Goal: Task Accomplishment & Management: Manage account settings

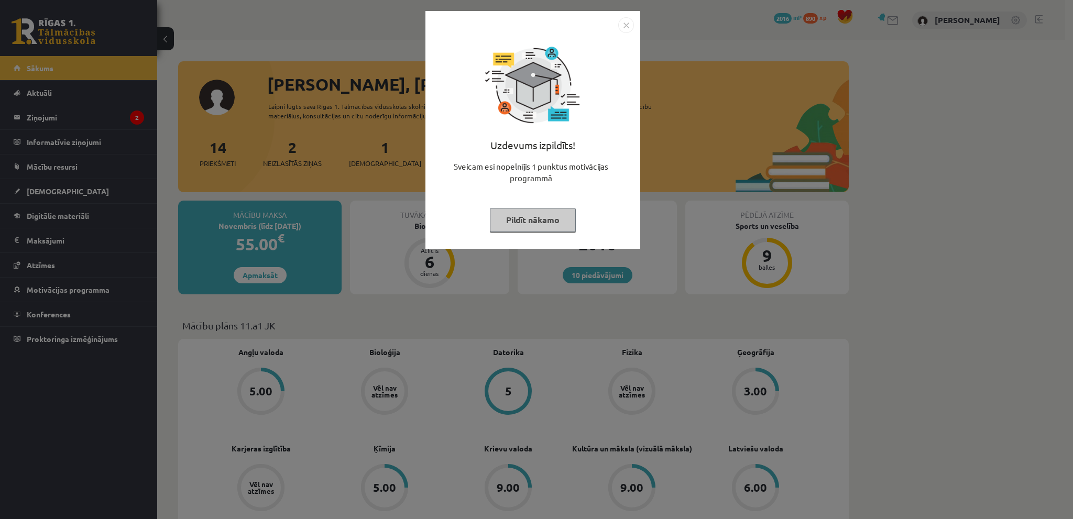
click at [624, 18] on img "Close" at bounding box center [626, 25] width 16 height 16
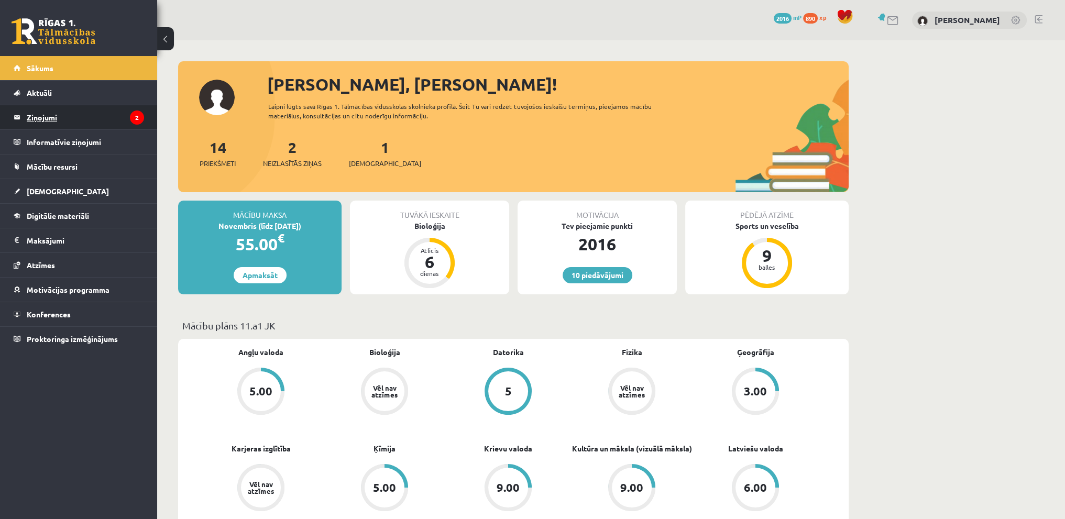
click at [60, 117] on legend "Ziņojumi 2" at bounding box center [85, 117] width 117 height 24
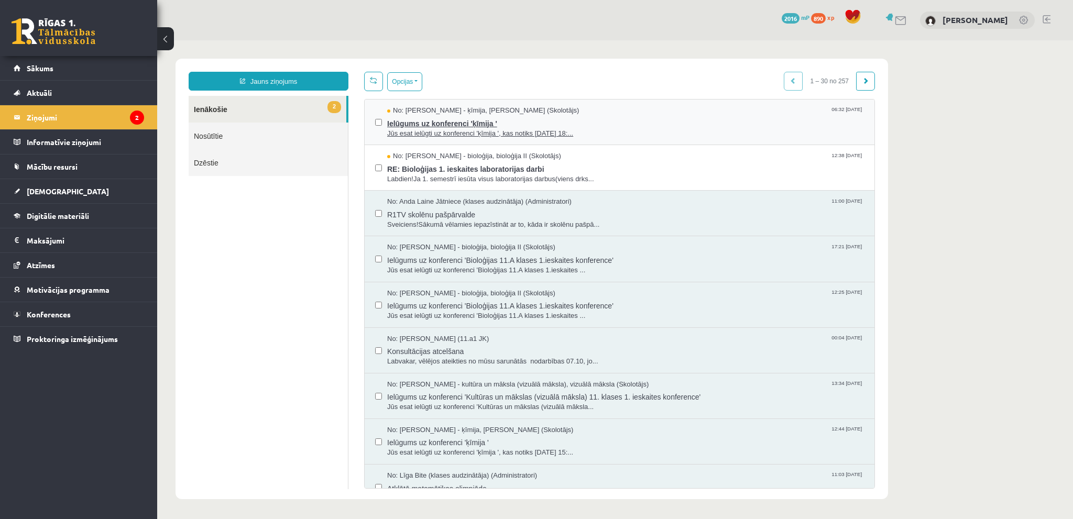
click at [495, 136] on span "Jūs esat ielūgti uz konferenci 'ķīmija ', kas notiks [DATE] 18:..." at bounding box center [625, 134] width 477 height 10
click at [381, 120] on div "No: [PERSON_NAME] - ķīmija, [PERSON_NAME] (Skolotājs) 06:32 [DATE] Ielūgums uz …" at bounding box center [619, 122] width 489 height 32
click at [417, 77] on button "Opcijas" at bounding box center [404, 81] width 35 height 19
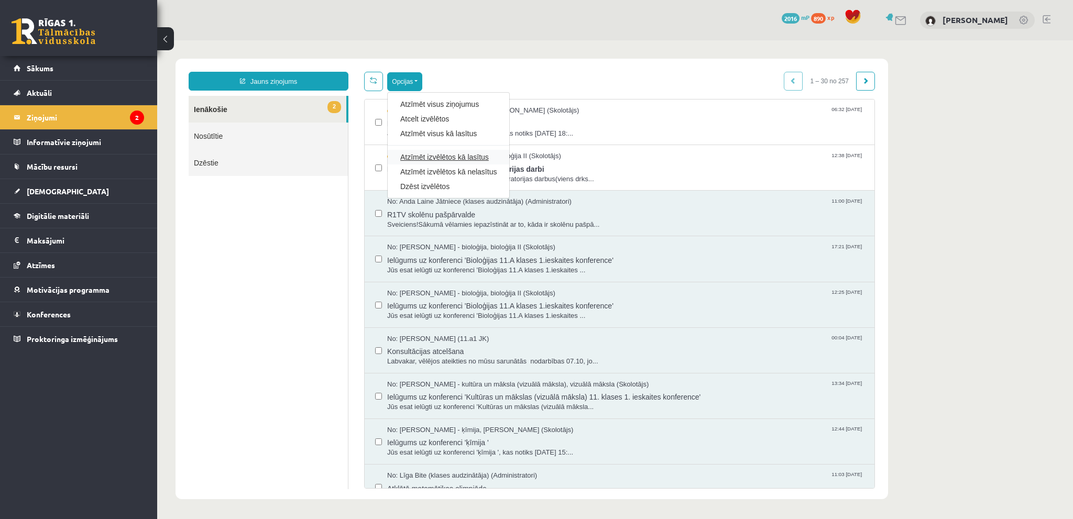
click at [448, 156] on link "Atzīmēt izvēlētos kā lasītus" at bounding box center [448, 157] width 96 height 10
click at [394, 79] on button "Opcijas" at bounding box center [404, 81] width 35 height 19
click at [432, 177] on div "Atzīmēt izvēlētos kā nelasītus" at bounding box center [449, 171] width 122 height 15
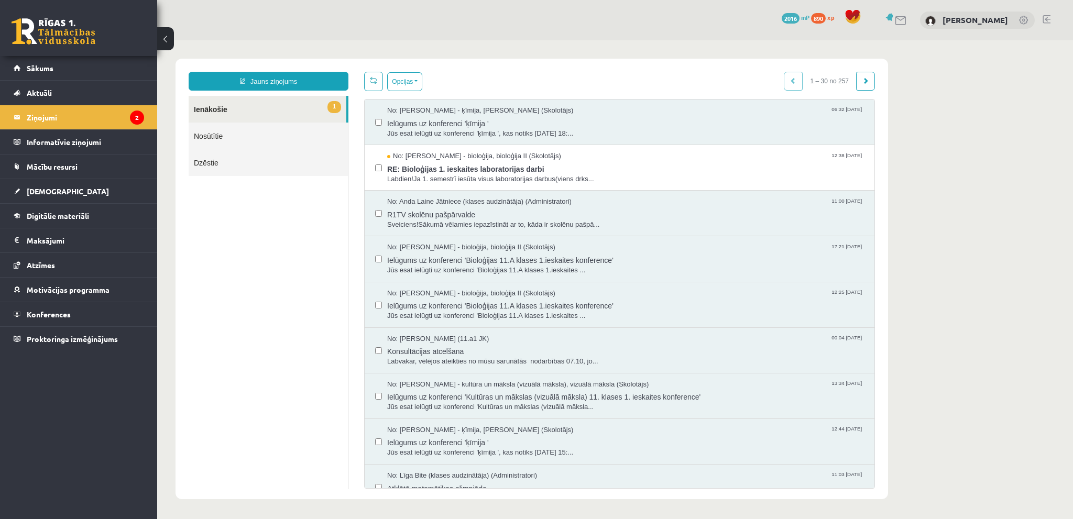
click at [382, 120] on div "No: [PERSON_NAME] - ķīmija, [PERSON_NAME] (Skolotājs) 06:32 [DATE] Ielūgums uz …" at bounding box center [619, 122] width 489 height 32
click at [415, 84] on button "Opcijas" at bounding box center [404, 81] width 35 height 19
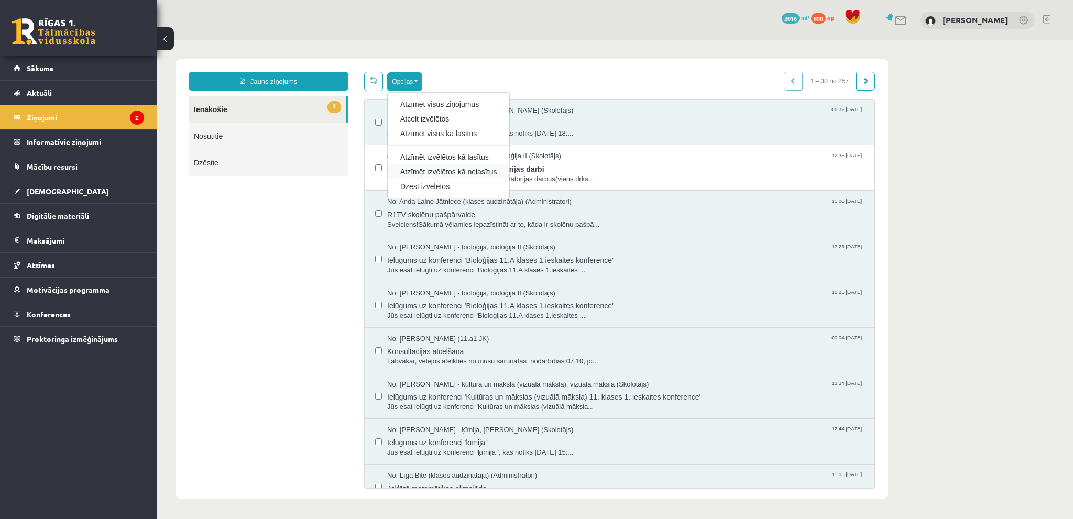
click at [494, 173] on link "Atzīmēt izvēlētos kā nelasītus" at bounding box center [448, 172] width 96 height 10
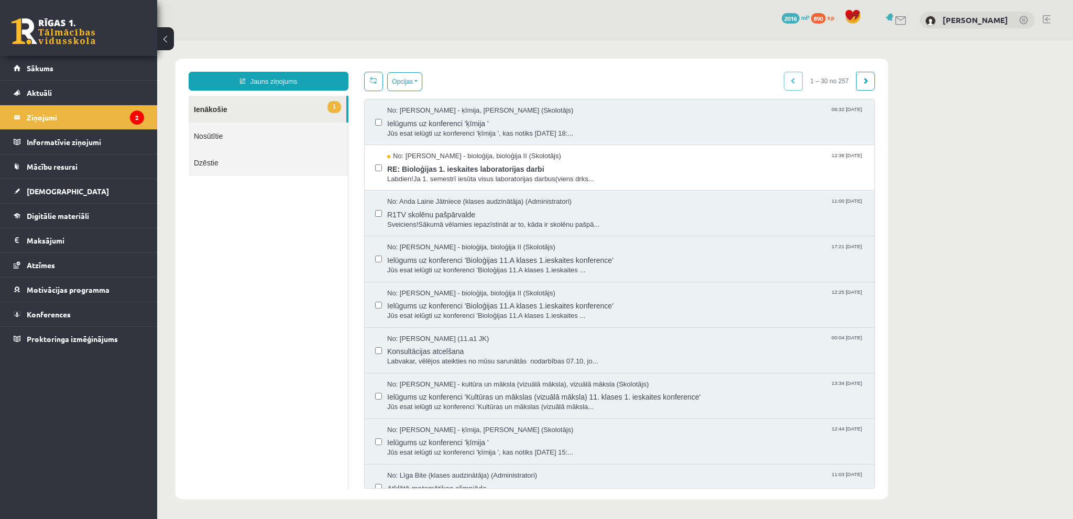
click at [252, 228] on ul "1 Ienākošie Nosūtītie Dzēstie" at bounding box center [269, 292] width 160 height 393
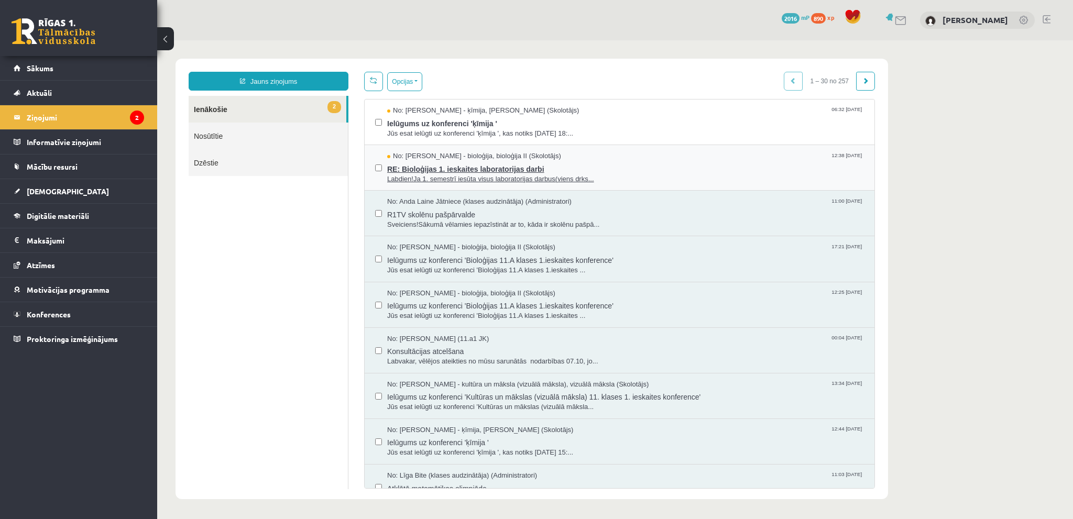
click at [578, 174] on span "Labdien!Ja 1. semestrī iesūta visus laboratorijas darbus(viens drks..." at bounding box center [625, 179] width 477 height 10
click at [67, 119] on legend "Ziņojumi 2" at bounding box center [85, 117] width 117 height 24
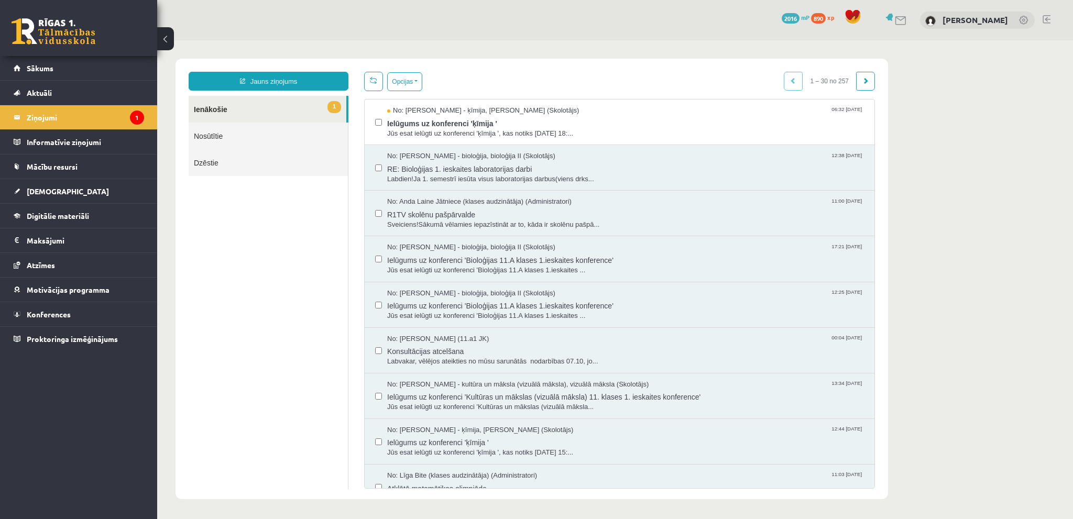
click at [377, 170] on label at bounding box center [378, 162] width 7 height 23
click at [413, 79] on button "Opcijas" at bounding box center [404, 81] width 35 height 19
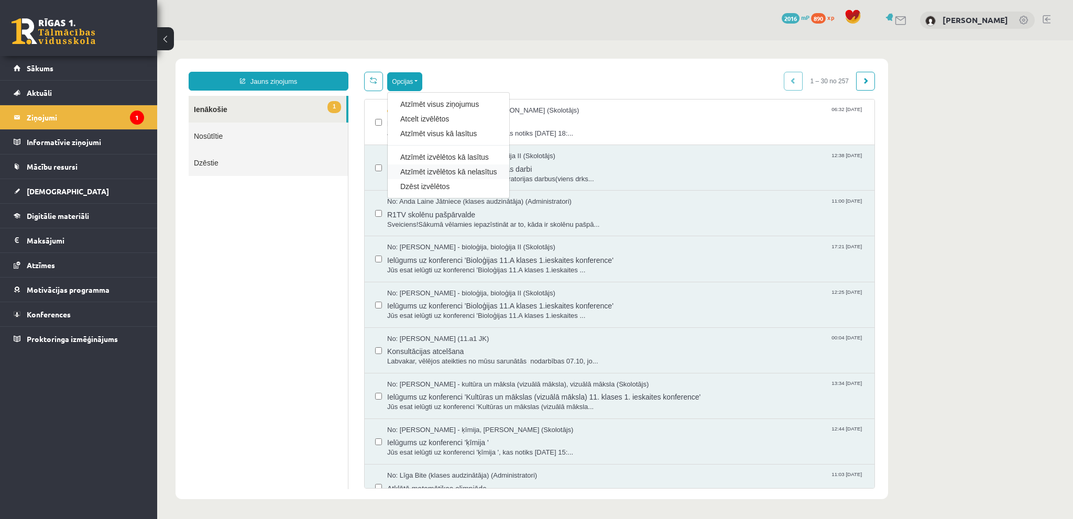
click at [495, 169] on div "Atzīmēt izvēlētos kā nelasītus" at bounding box center [449, 171] width 122 height 15
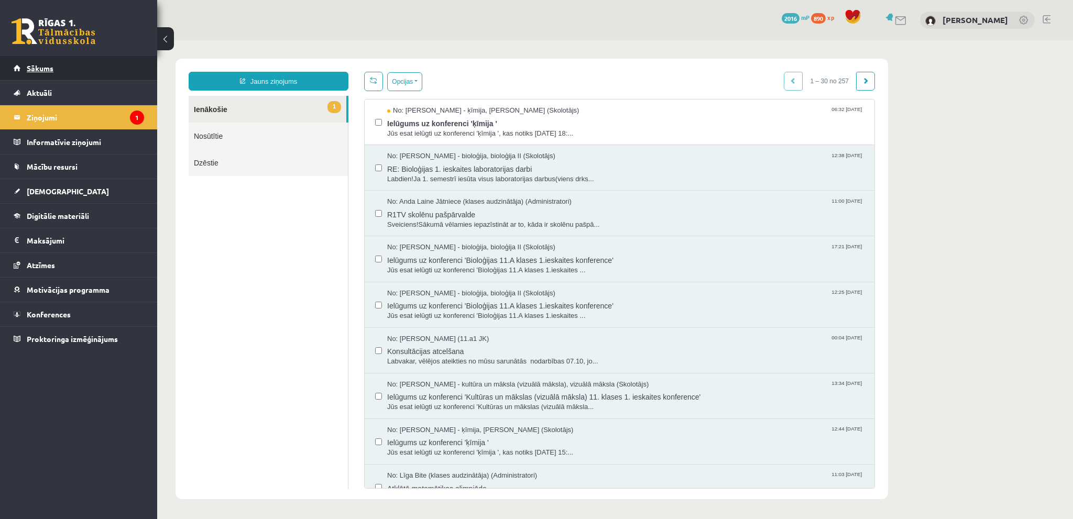
click at [83, 73] on link "Sākums" at bounding box center [79, 68] width 130 height 24
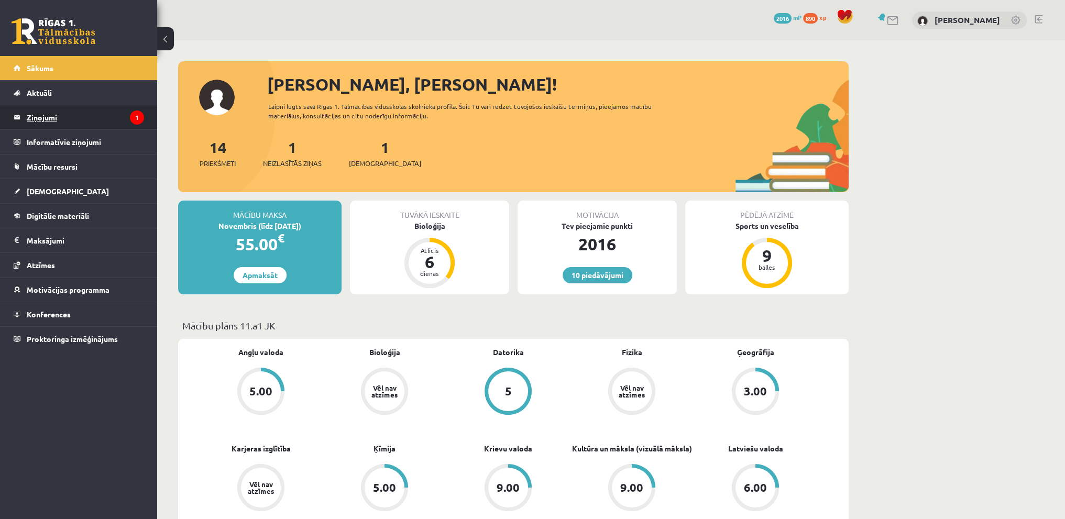
click at [64, 117] on legend "Ziņojumi 1" at bounding box center [85, 117] width 117 height 24
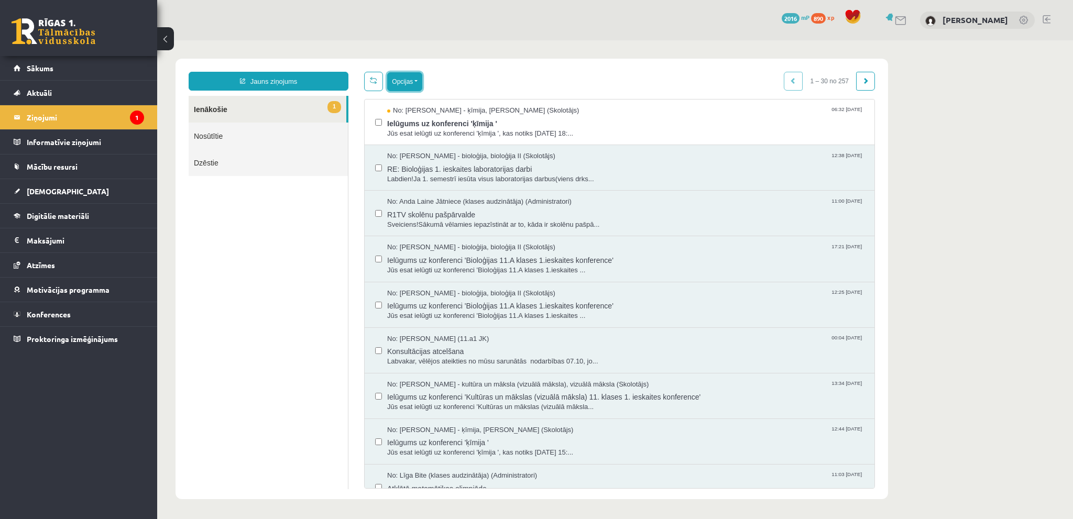
click at [405, 75] on button "Opcijas" at bounding box center [404, 81] width 35 height 19
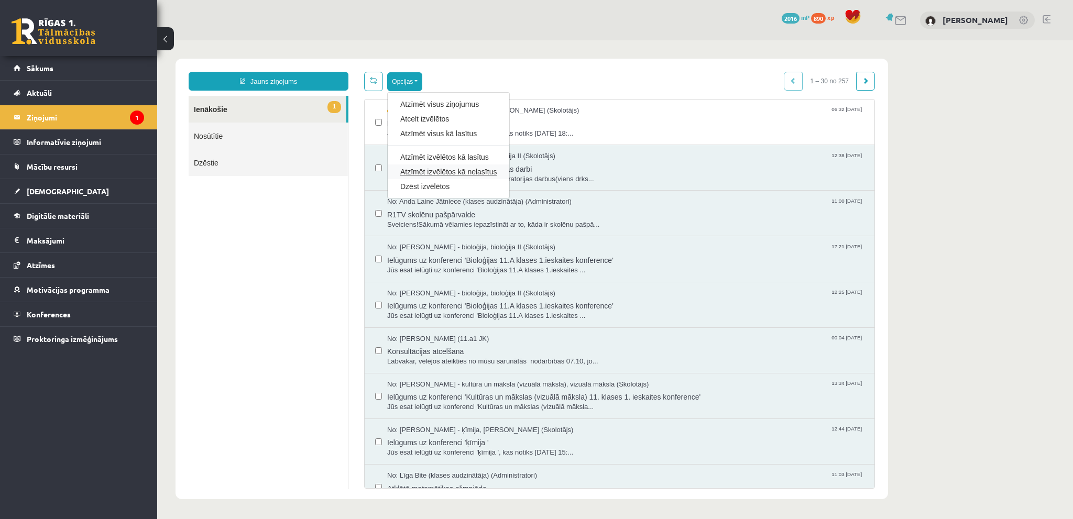
click at [485, 167] on link "Atzīmēt izvēlētos kā nelasītus" at bounding box center [448, 172] width 96 height 10
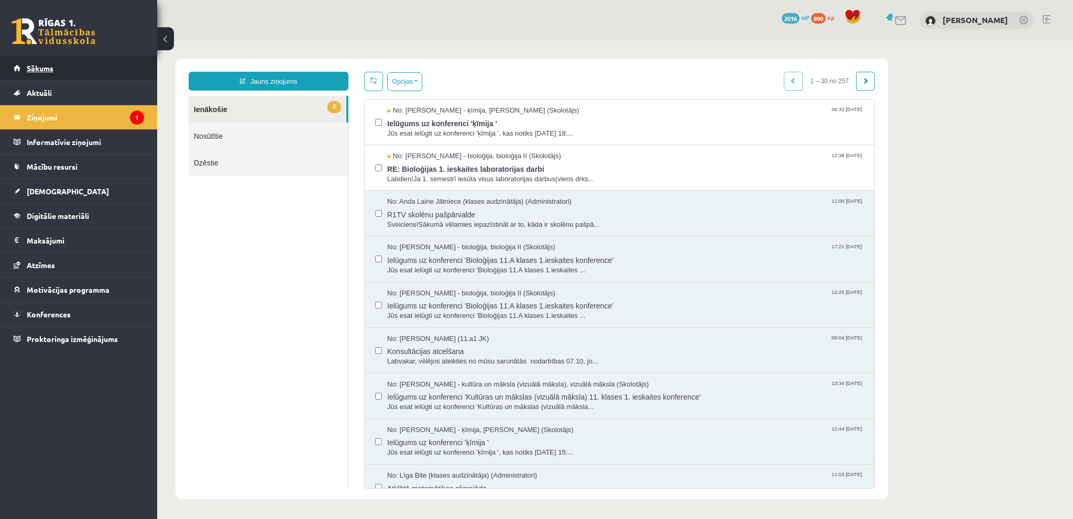
click at [46, 64] on span "Sākums" at bounding box center [40, 67] width 27 height 9
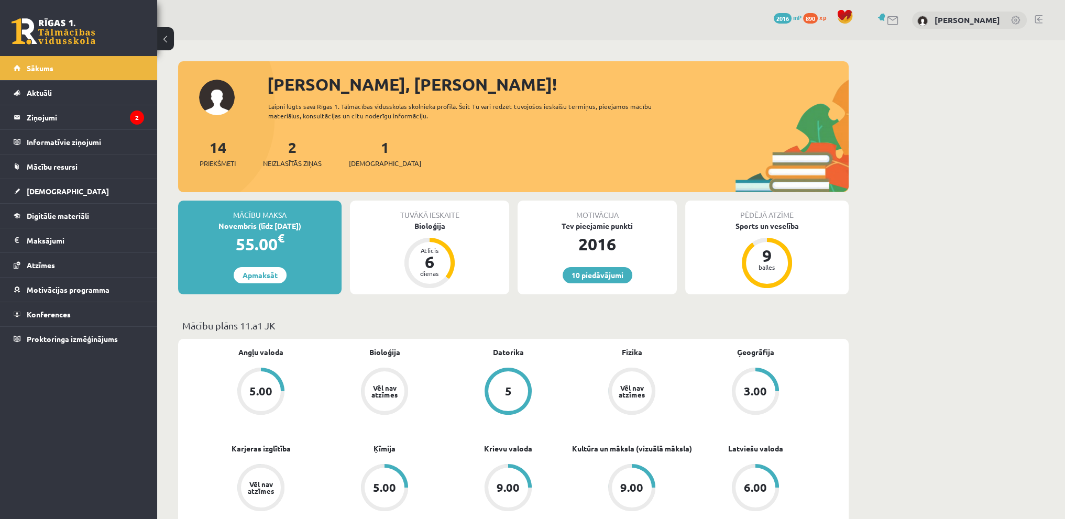
click at [1037, 20] on link at bounding box center [1038, 19] width 8 height 8
click at [1040, 20] on link at bounding box center [1038, 19] width 8 height 8
